Goal: Obtain resource: Download file/media

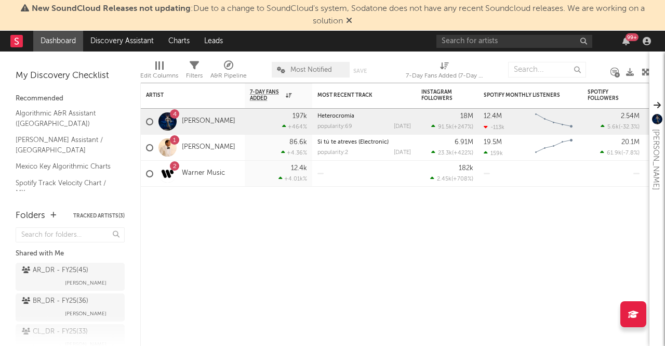
click at [350, 22] on icon at bounding box center [349, 20] width 6 height 8
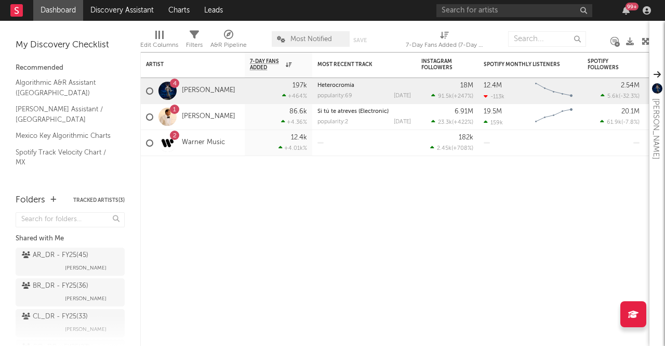
click at [459, 18] on div "99 +" at bounding box center [546, 10] width 218 height 21
click at [458, 16] on input "text" at bounding box center [515, 10] width 156 height 13
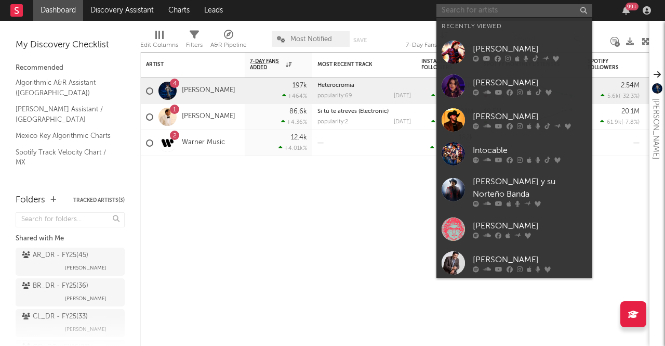
click at [500, 9] on input "text" at bounding box center [515, 10] width 156 height 13
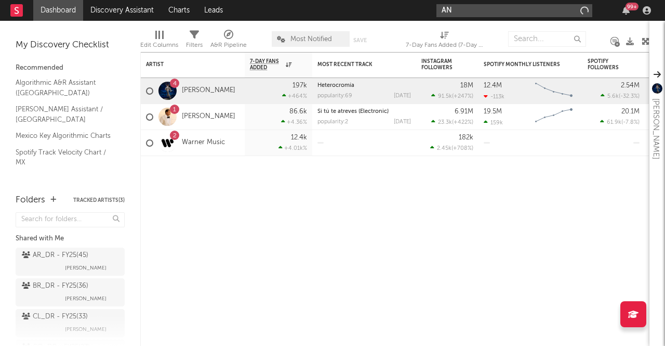
type input "A"
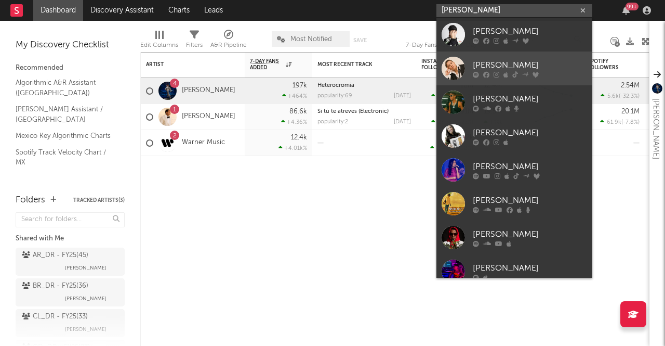
type input "[PERSON_NAME]"
click at [451, 64] on div at bounding box center [453, 68] width 23 height 23
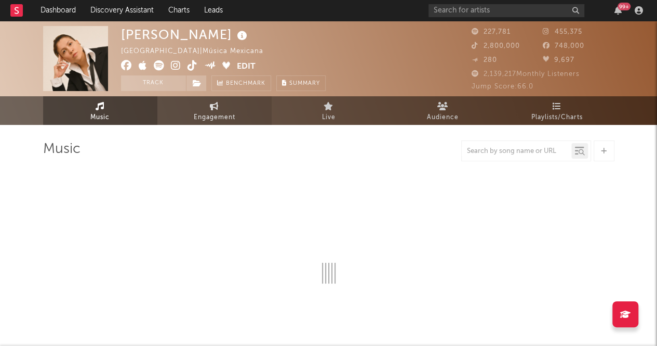
select select "6m"
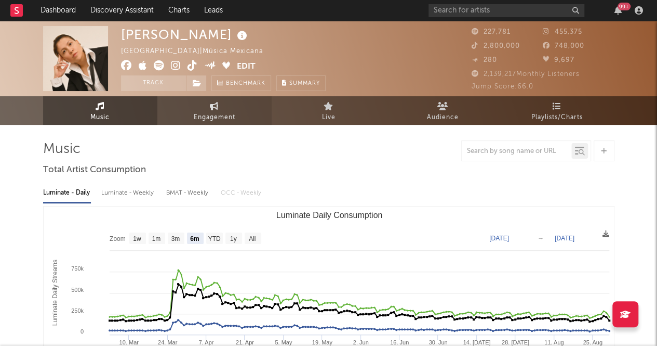
click at [237, 107] on link "Engagement" at bounding box center [214, 110] width 114 height 29
select select "1w"
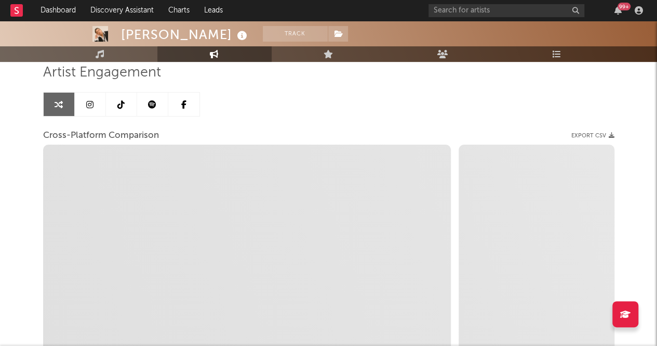
scroll to position [64, 0]
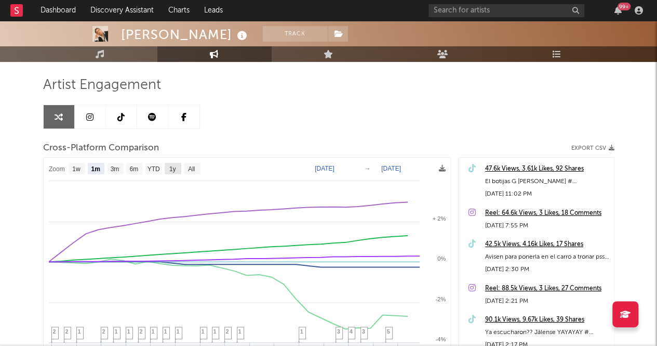
click at [177, 170] on rect at bounding box center [173, 168] width 17 height 11
select select "1y"
type input "[DATE]"
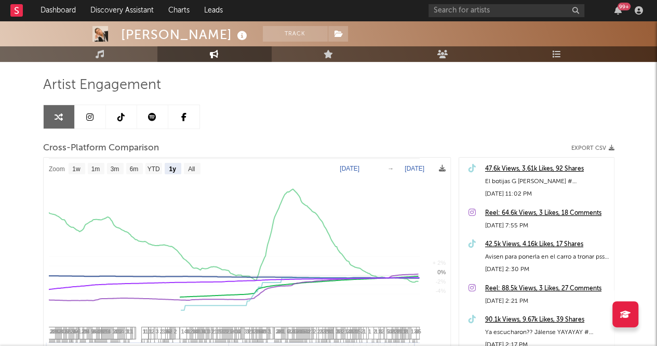
select select "1y"
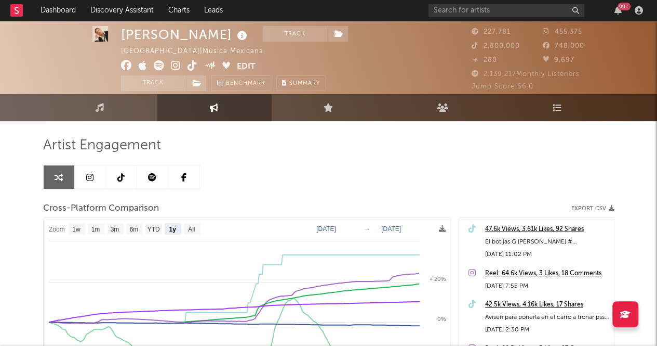
scroll to position [3, 0]
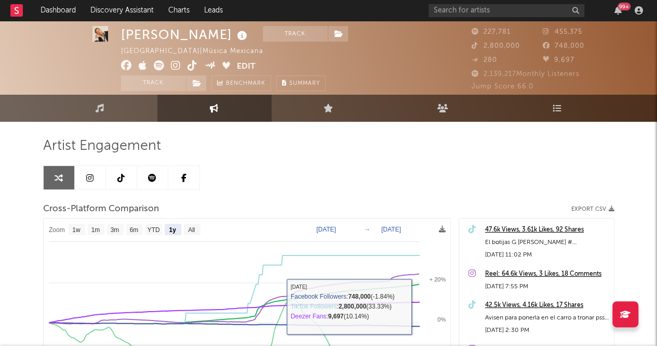
drag, startPoint x: 438, startPoint y: 278, endPoint x: 429, endPoint y: 221, distance: 57.8
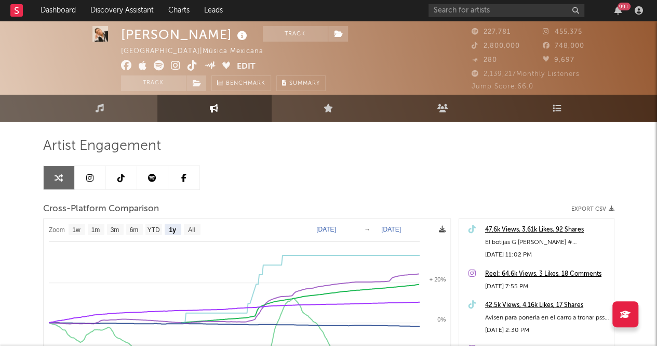
click at [439, 231] on icon at bounding box center [442, 229] width 7 height 7
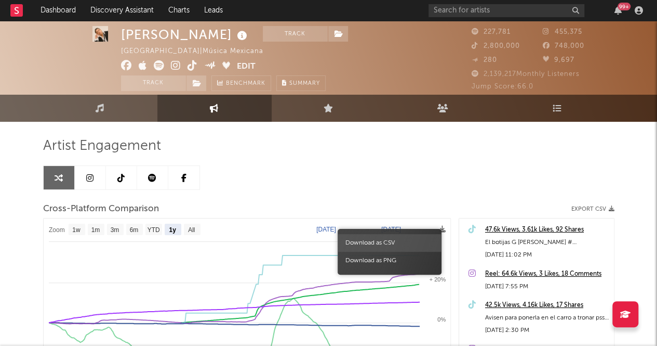
click at [389, 243] on span "Download as CSV" at bounding box center [390, 243] width 104 height 18
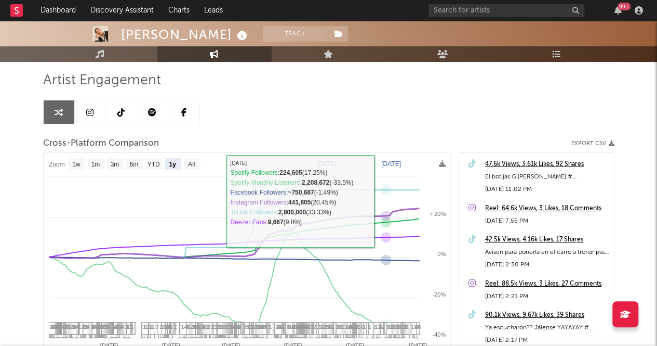
click at [390, 129] on div "Artist Engagement Cross-Platform Comparison Export CSV Zoom 1w 1m 3m 6m YTD 1y …" at bounding box center [329, 248] width 572 height 353
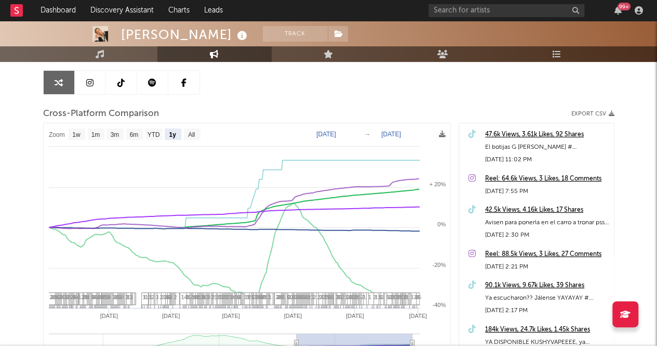
scroll to position [98, 0]
click at [595, 111] on button "Export CSV" at bounding box center [593, 114] width 43 height 6
